Goal: Navigation & Orientation: Go to known website

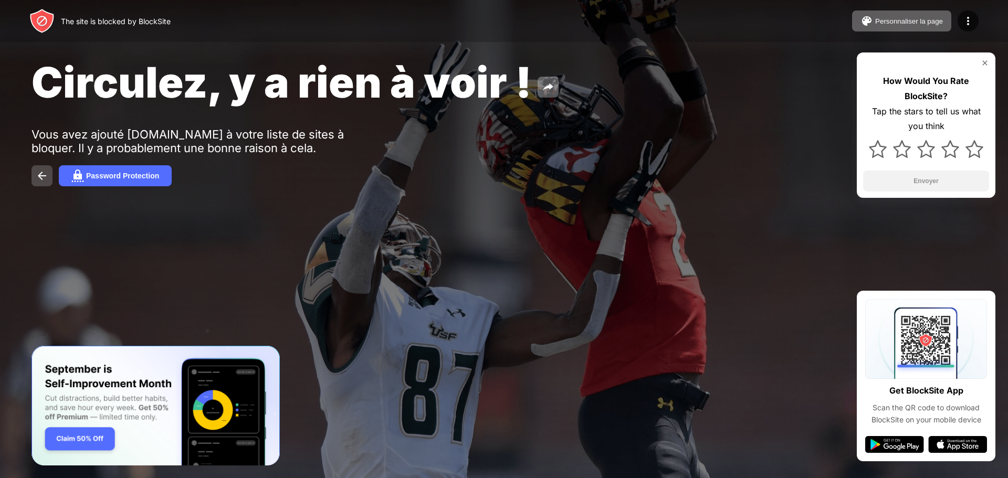
click at [38, 181] on img at bounding box center [42, 176] width 13 height 13
